Goal: Transaction & Acquisition: Purchase product/service

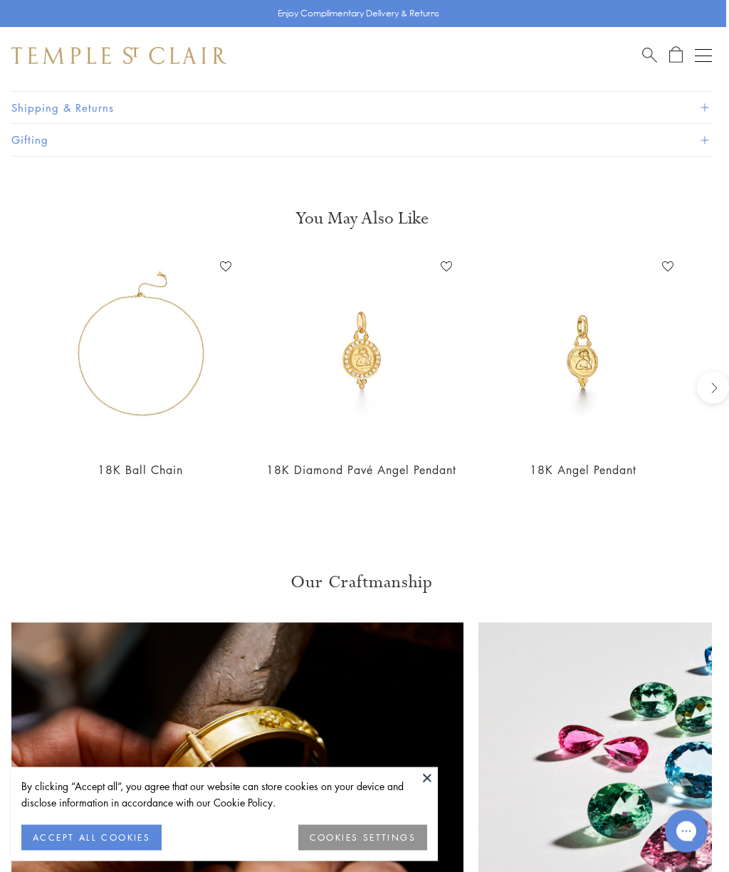
scroll to position [1387, 3]
click at [597, 359] on img at bounding box center [582, 351] width 193 height 193
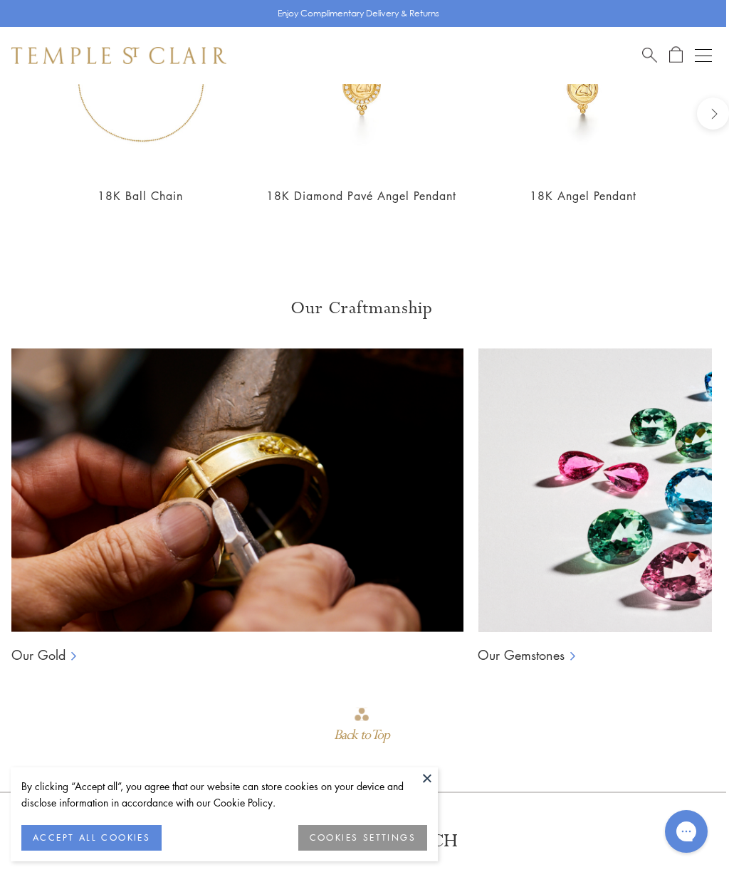
scroll to position [1644, 3]
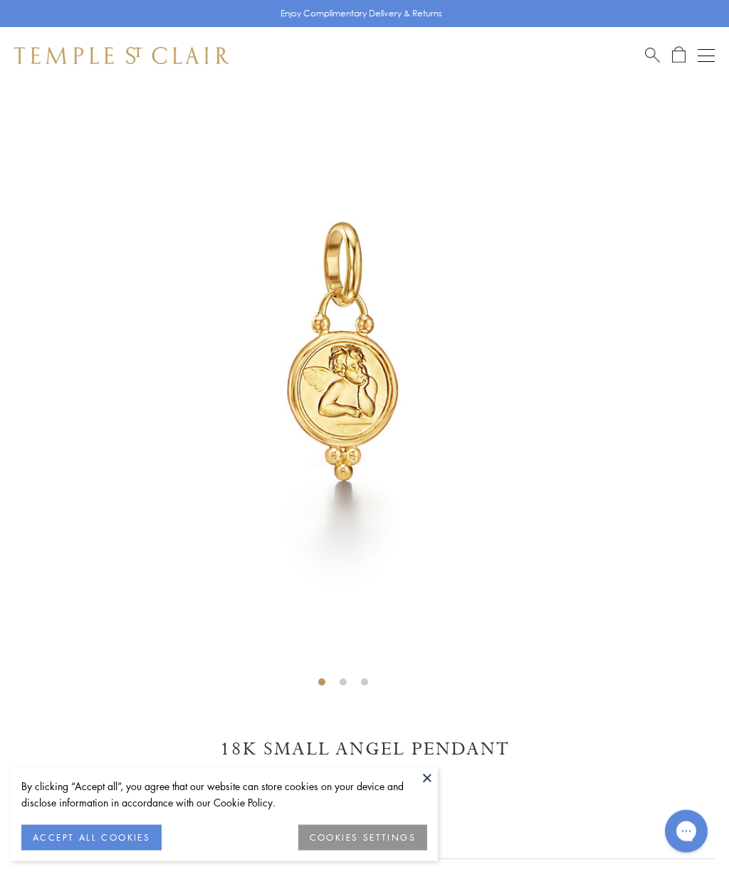
scroll to position [76, 0]
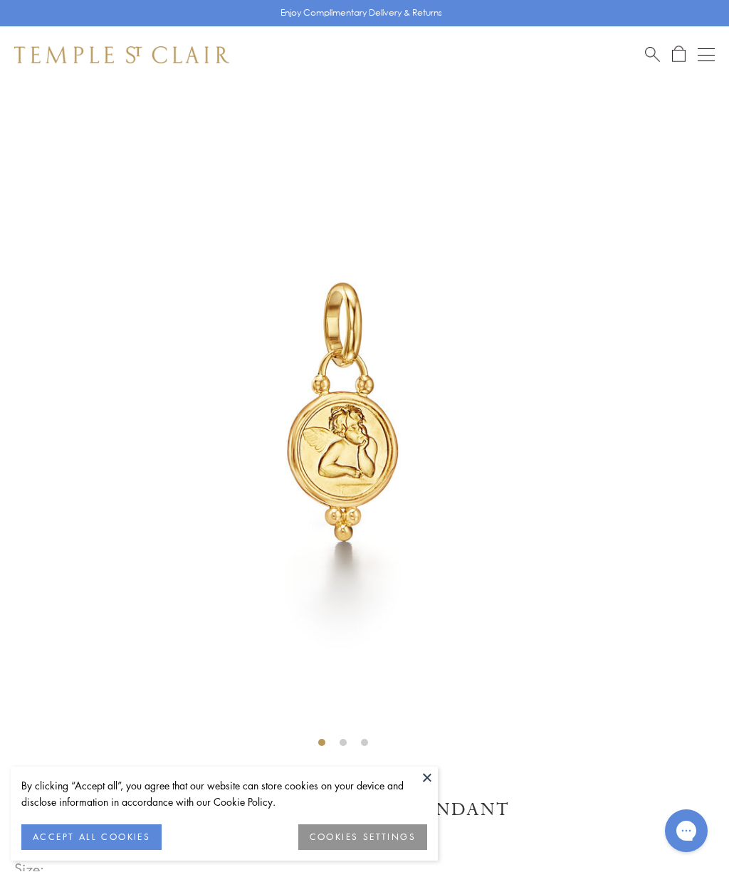
scroll to position [16, 0]
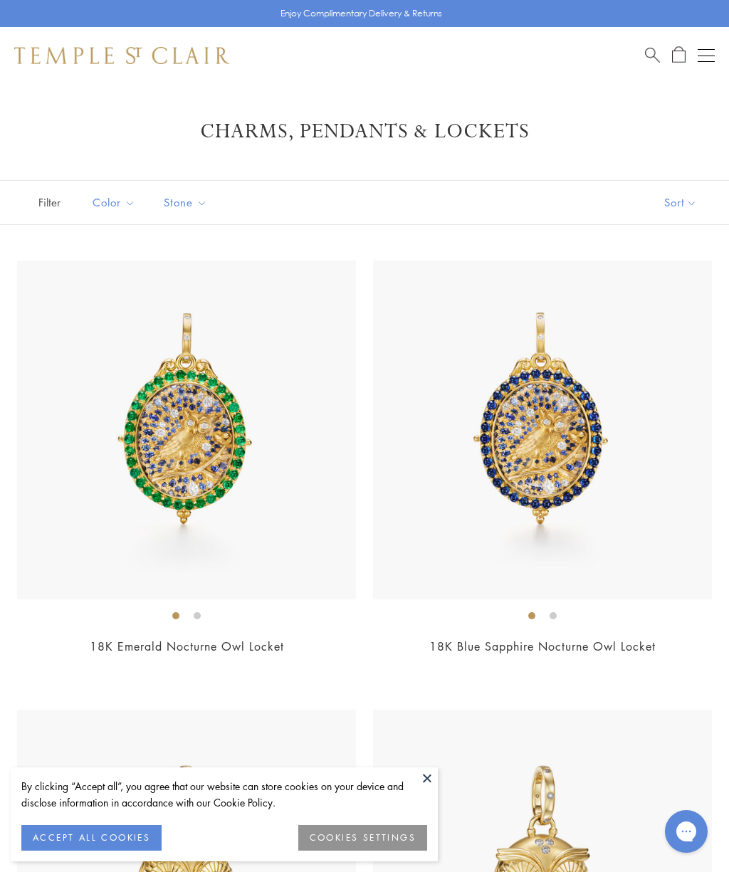
click at [431, 783] on button at bounding box center [426, 777] width 21 height 21
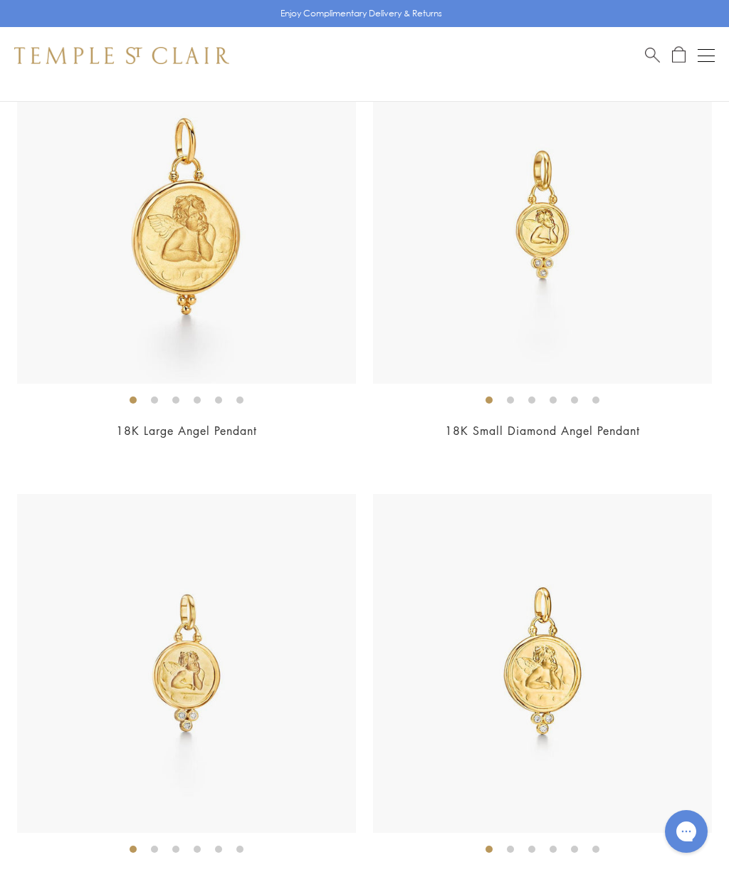
scroll to position [3361, 0]
click at [557, 226] on img at bounding box center [542, 212] width 339 height 339
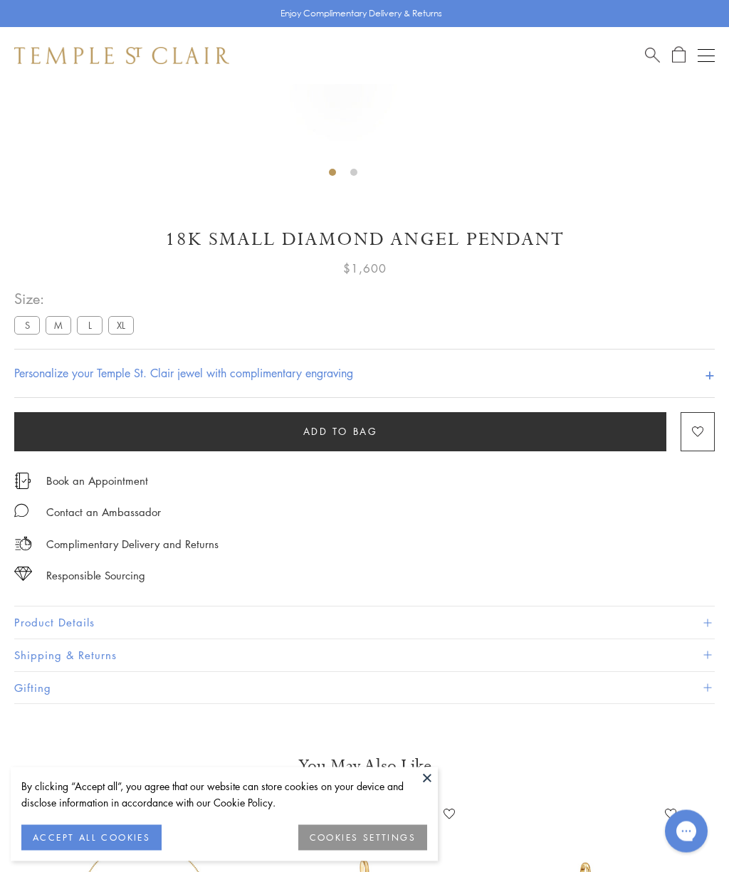
scroll to position [587, 0]
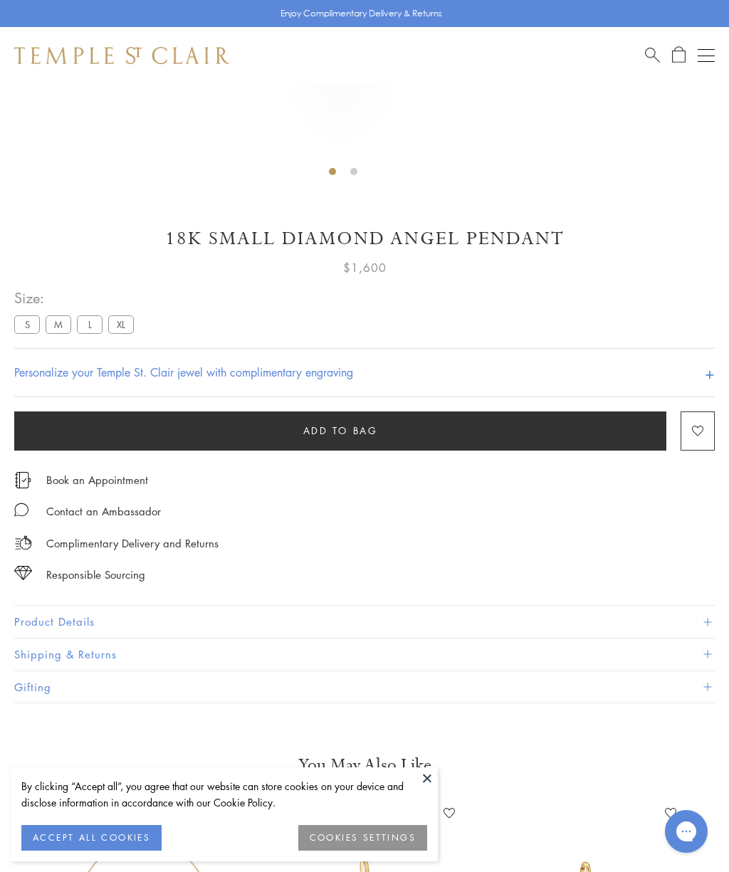
click at [246, 424] on button "Add to bag" at bounding box center [340, 430] width 652 height 39
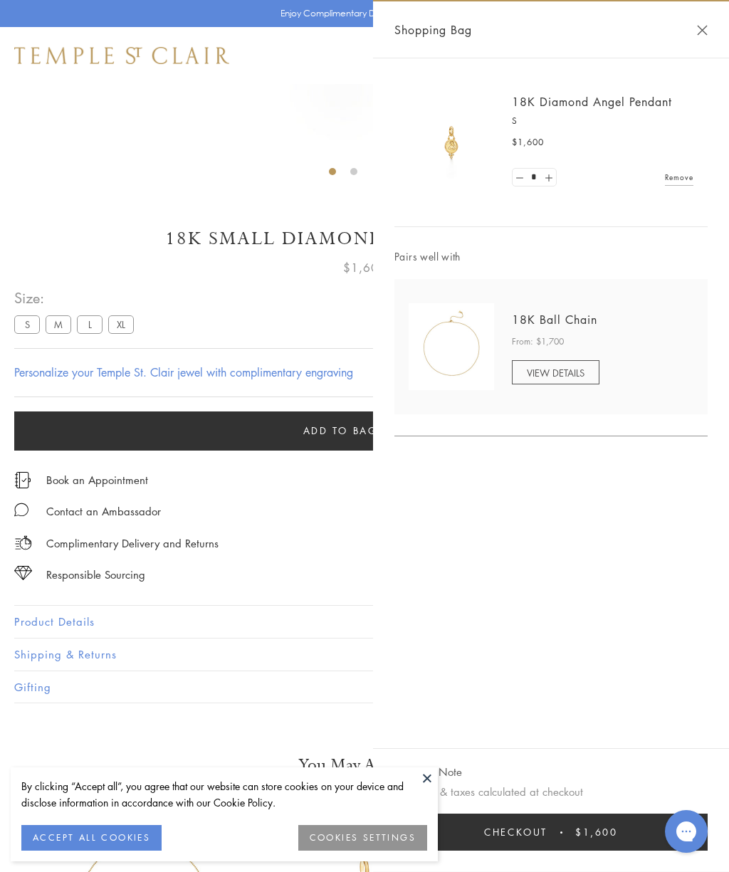
click at [572, 494] on div "18K Diamond Angel Pendant S $1,600 * Remove Pairs well with 18K Ball Chain From…" at bounding box center [551, 403] width 356 height 690
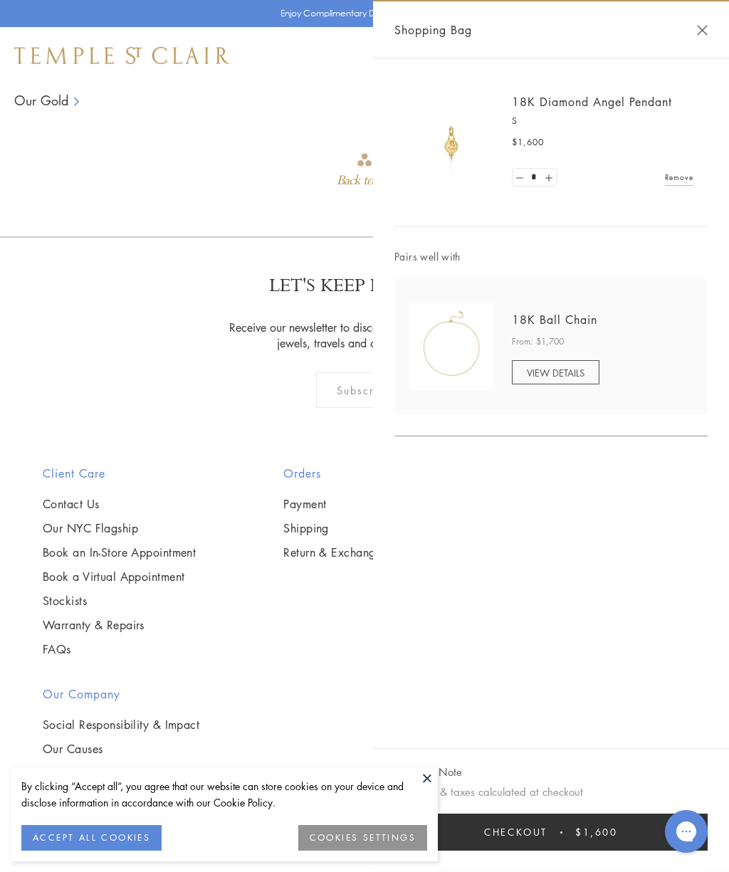
scroll to position [1989, 0]
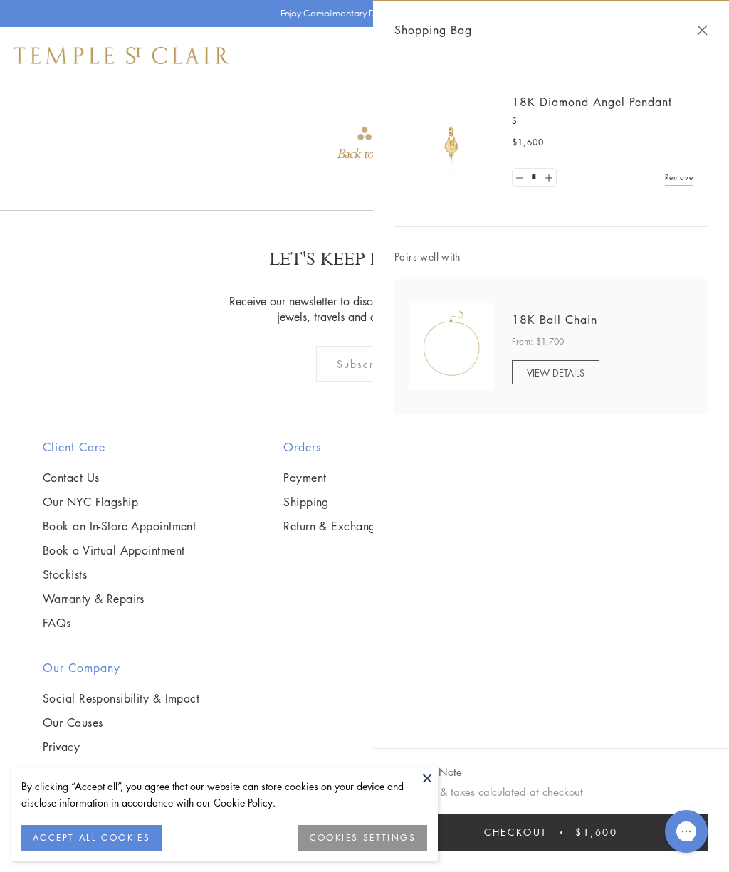
click at [603, 840] on span "$1,600" at bounding box center [596, 832] width 43 height 16
